Goal: Task Accomplishment & Management: Use online tool/utility

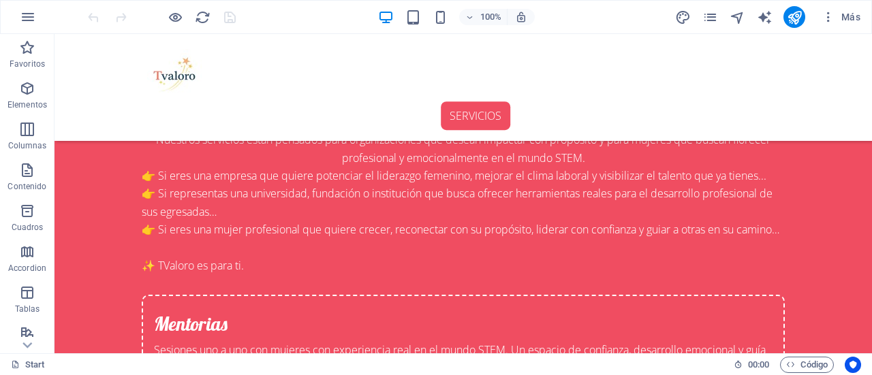
scroll to position [1527, 0]
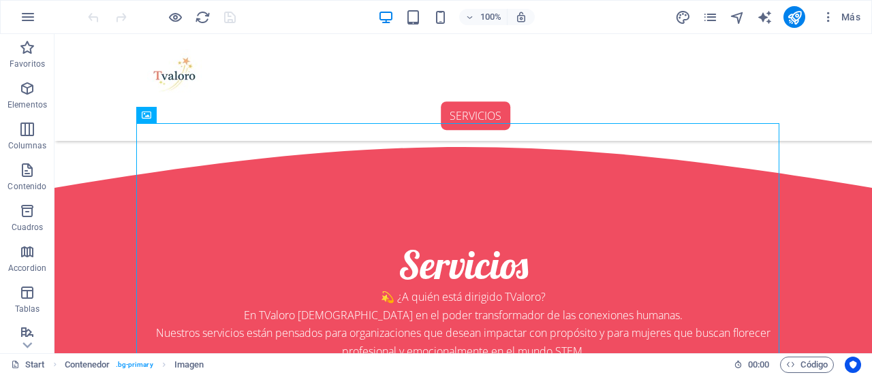
scroll to position [1301, 0]
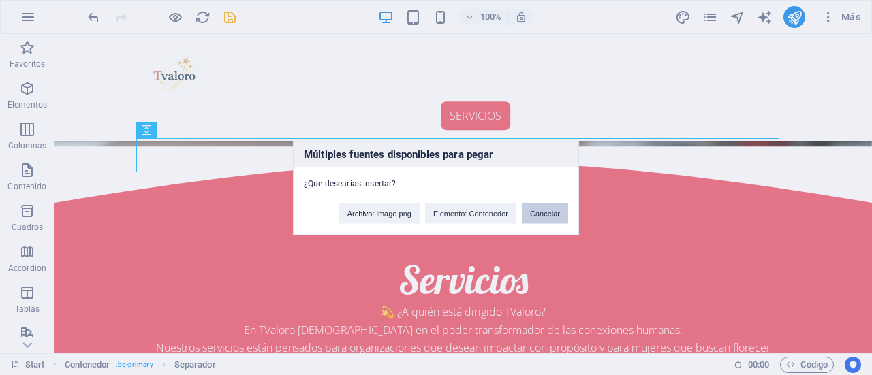
click at [549, 215] on button "Cancelar" at bounding box center [545, 213] width 46 height 20
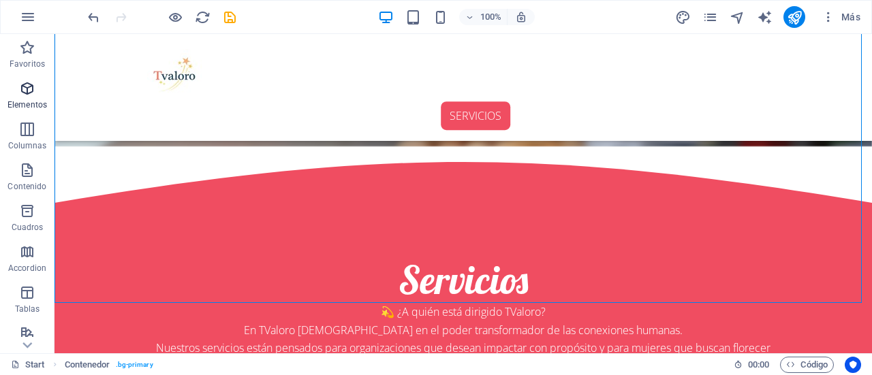
click at [21, 100] on p "Elementos" at bounding box center [27, 104] width 40 height 11
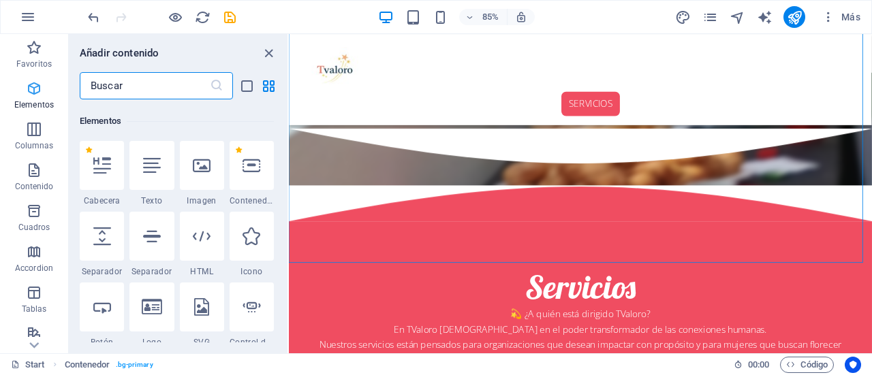
scroll to position [257, 0]
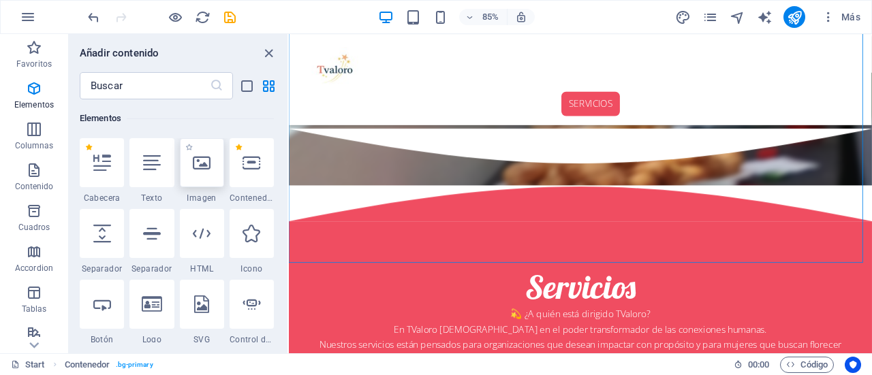
click at [208, 177] on div at bounding box center [202, 162] width 44 height 49
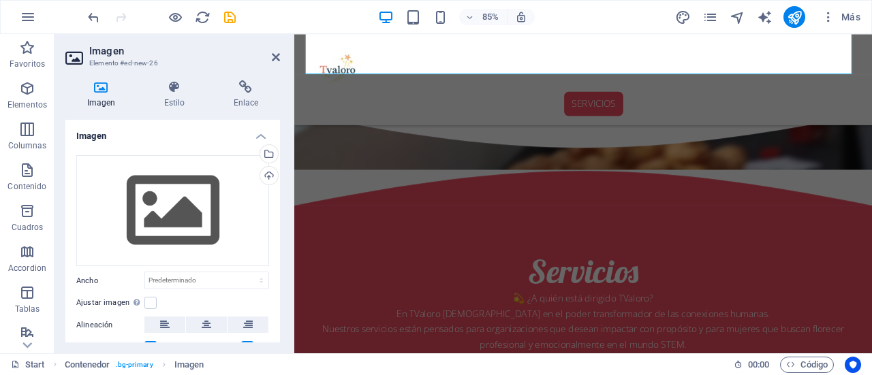
scroll to position [1423, 0]
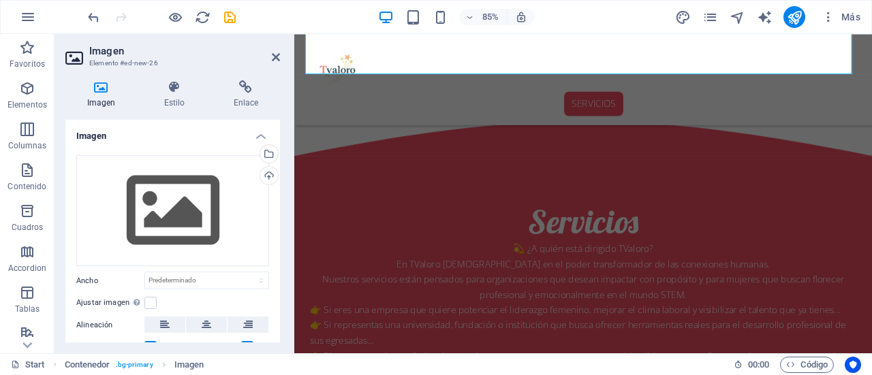
click at [95, 97] on h4 "Imagen" at bounding box center [103, 94] width 77 height 29
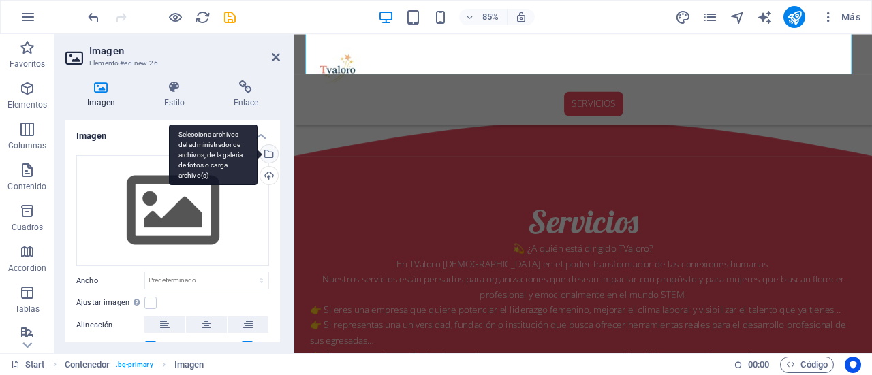
click at [257, 155] on div "Selecciona archivos del administrador de archivos, de la galería de fotos o car…" at bounding box center [213, 155] width 89 height 61
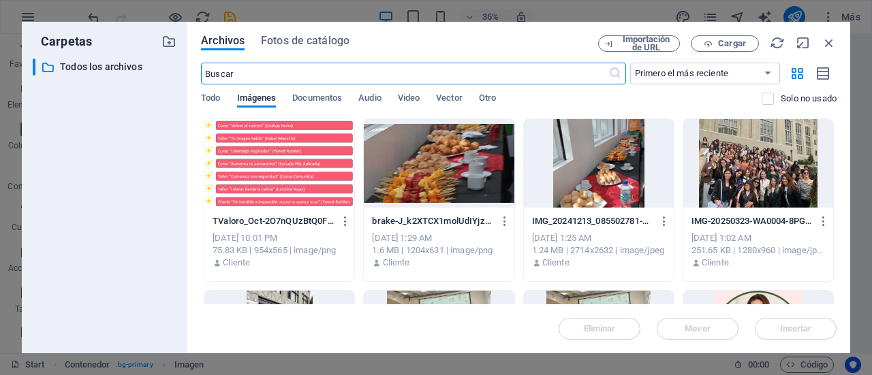
scroll to position [1853, 0]
click at [308, 44] on span "Fotos de catálogo" at bounding box center [305, 41] width 89 height 16
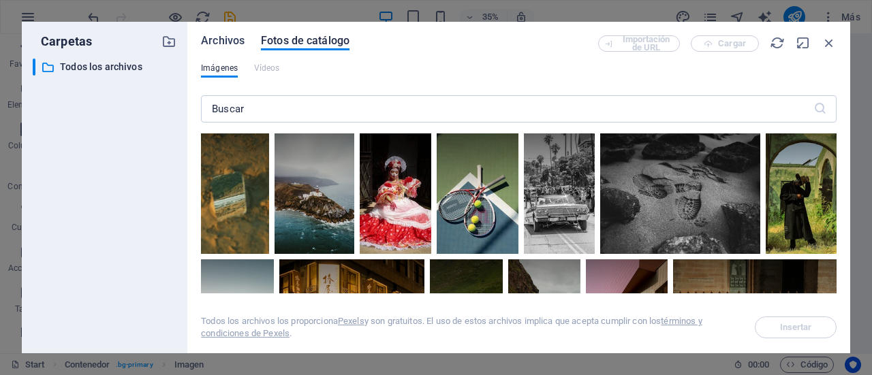
click at [221, 43] on span "Archivos" at bounding box center [223, 41] width 44 height 16
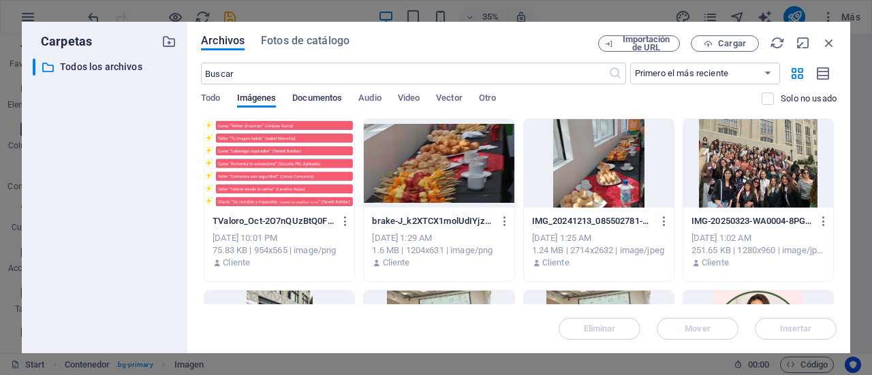
click at [320, 100] on span "Documentos" at bounding box center [317, 99] width 50 height 19
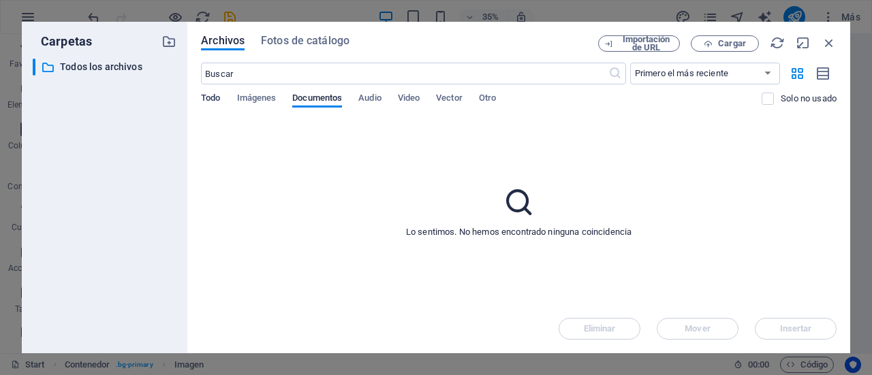
click at [210, 101] on span "Todo" at bounding box center [210, 99] width 19 height 19
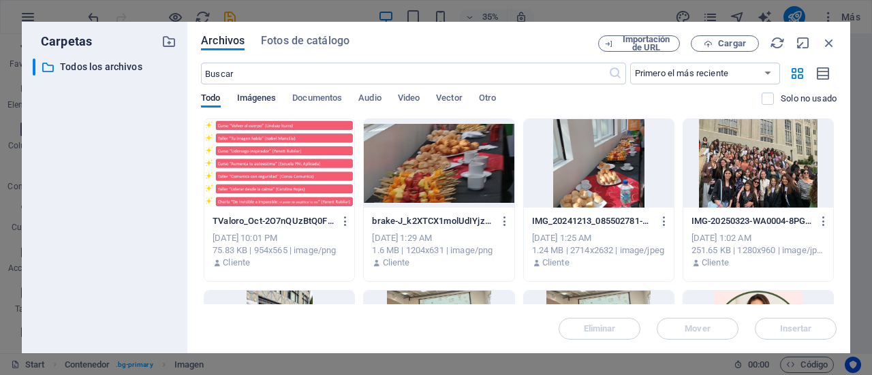
click at [247, 103] on span "Imágenes" at bounding box center [257, 99] width 40 height 19
click at [830, 38] on icon "button" at bounding box center [828, 42] width 15 height 15
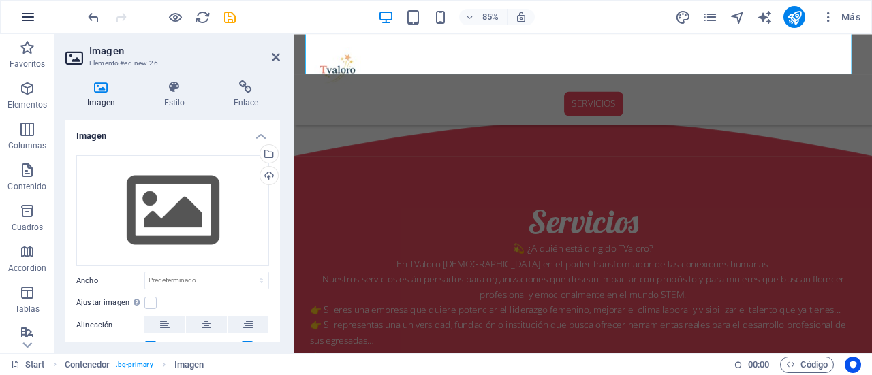
click at [33, 18] on icon "button" at bounding box center [28, 17] width 16 height 16
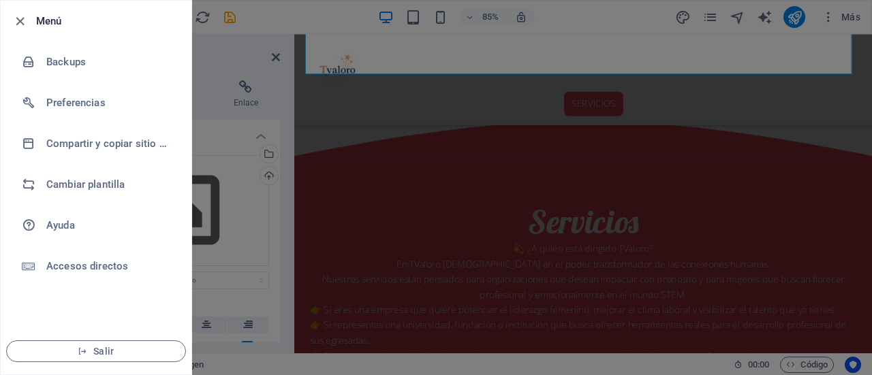
click at [294, 17] on div at bounding box center [436, 187] width 872 height 375
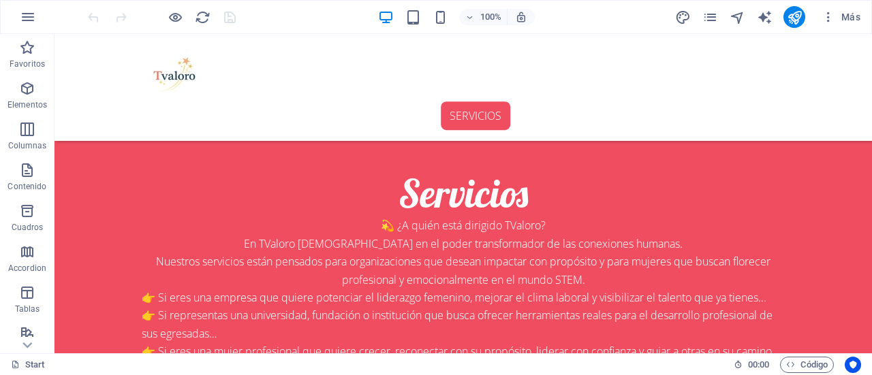
scroll to position [1107, 0]
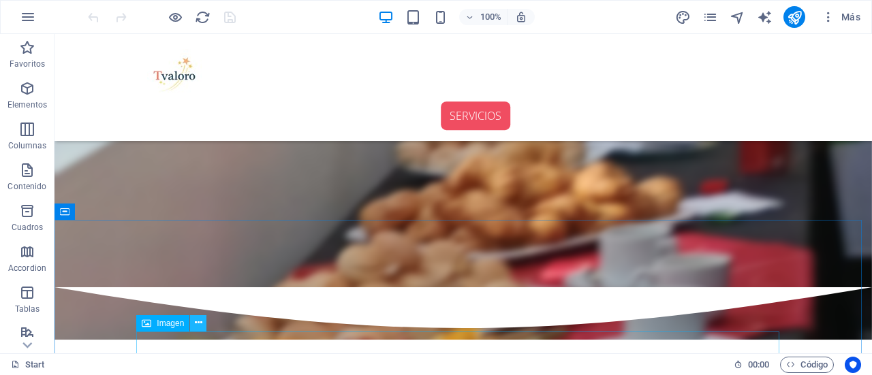
click at [199, 322] on icon at bounding box center [198, 323] width 7 height 14
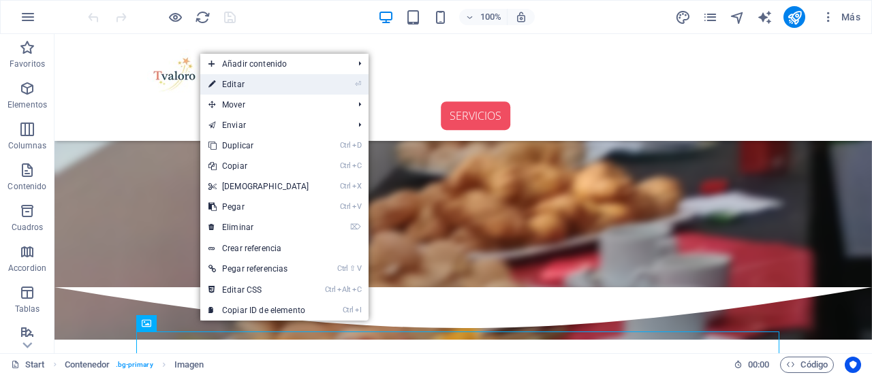
click at [234, 81] on link "⏎ Editar" at bounding box center [258, 84] width 117 height 20
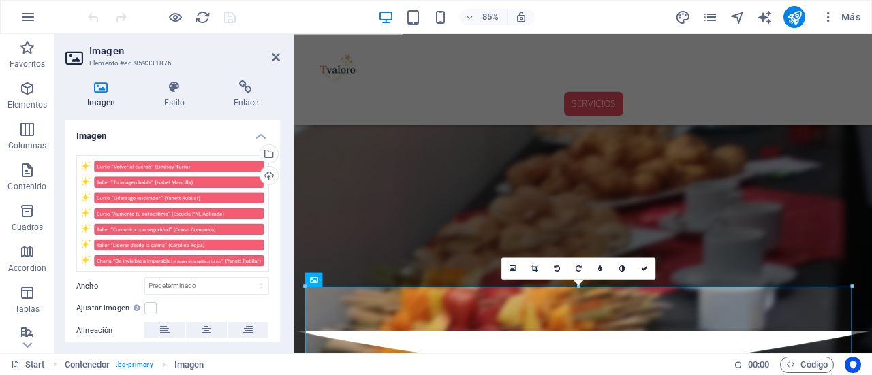
scroll to position [1153, 0]
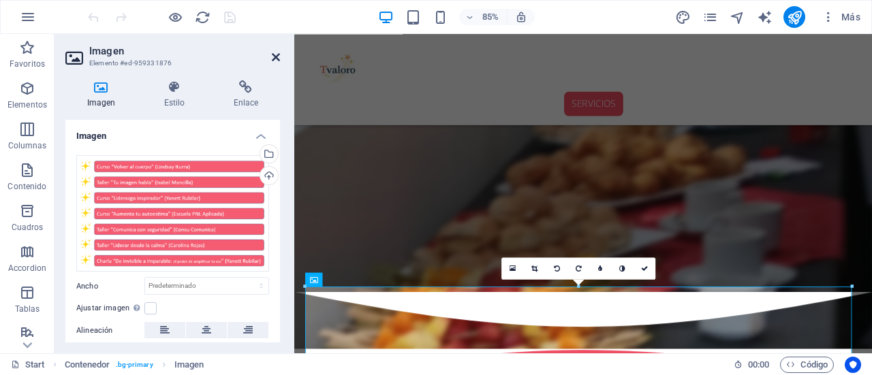
click at [274, 54] on icon at bounding box center [276, 57] width 8 height 11
